Goal: Check status: Check status

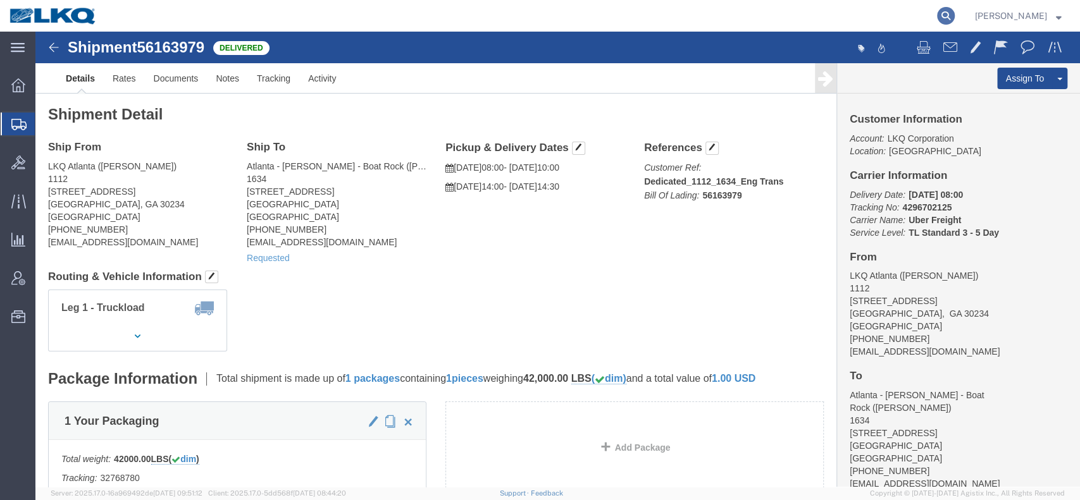
click at [954, 18] on icon at bounding box center [946, 16] width 18 height 18
click at [816, 18] on input "search" at bounding box center [744, 16] width 385 height 30
paste input "63249365"
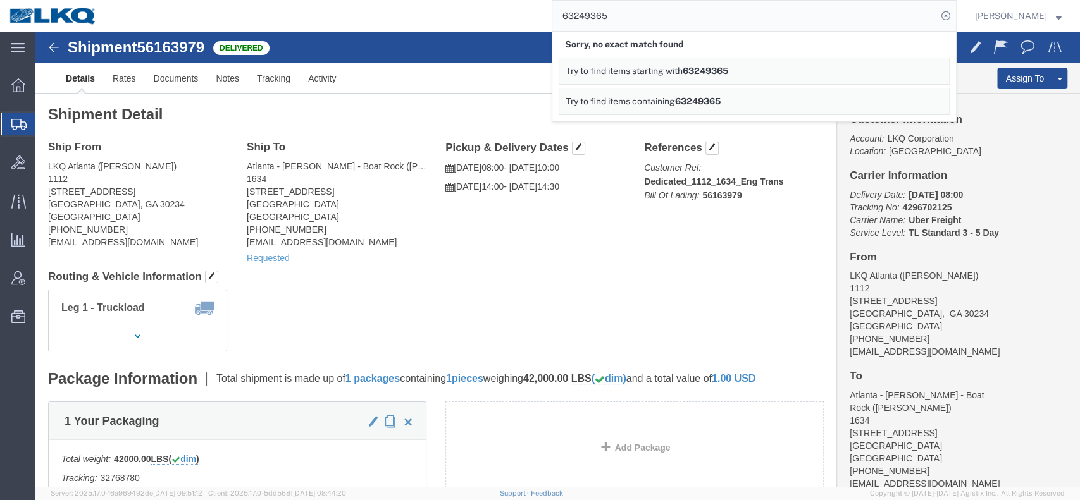
click at [592, 9] on input "63249365" at bounding box center [744, 16] width 385 height 30
paste input "419623"
type input "63419623"
